Goal: Transaction & Acquisition: Purchase product/service

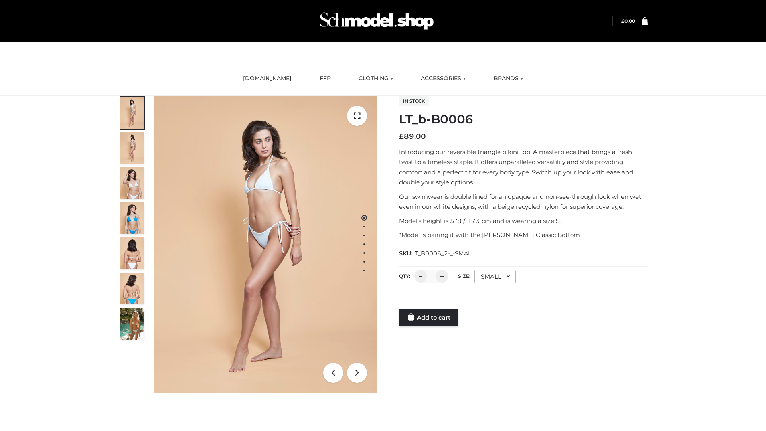
click at [429, 318] on link "Add to cart" at bounding box center [428, 318] width 59 height 18
